Goal: Information Seeking & Learning: Learn about a topic

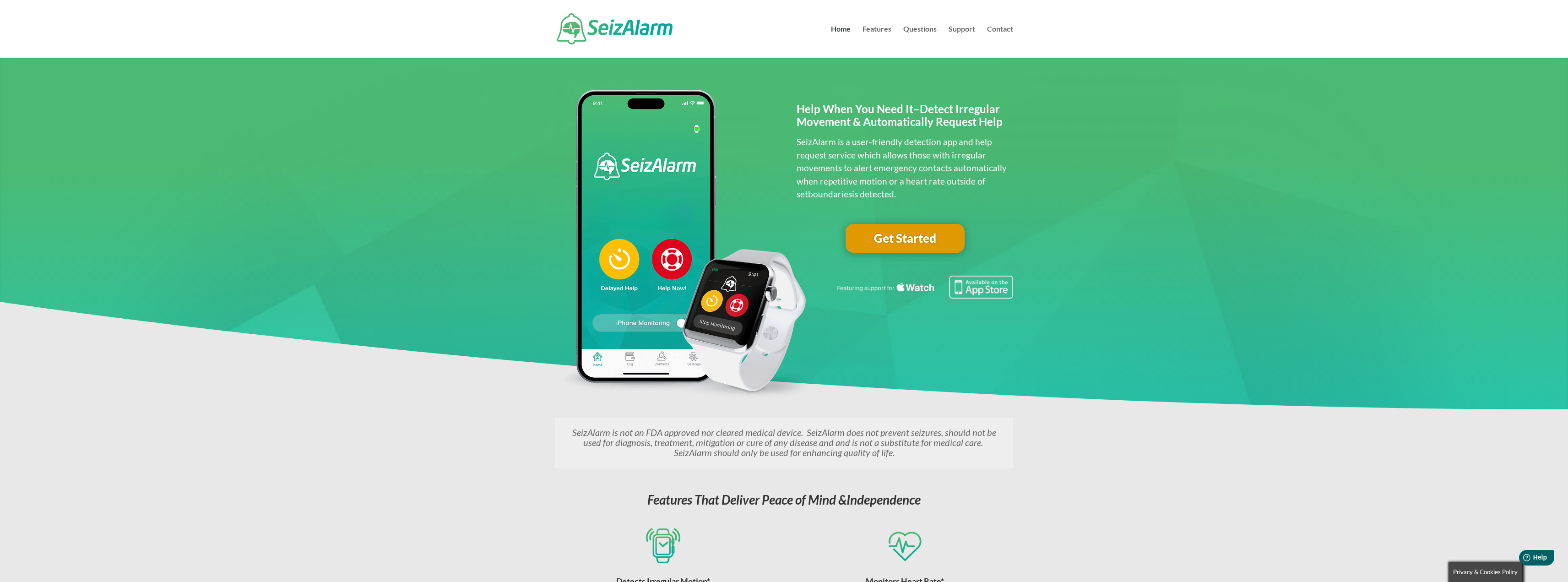
click at [906, 239] on link "Get Started" at bounding box center [905, 239] width 119 height 29
